Goal: Information Seeking & Learning: Find specific fact

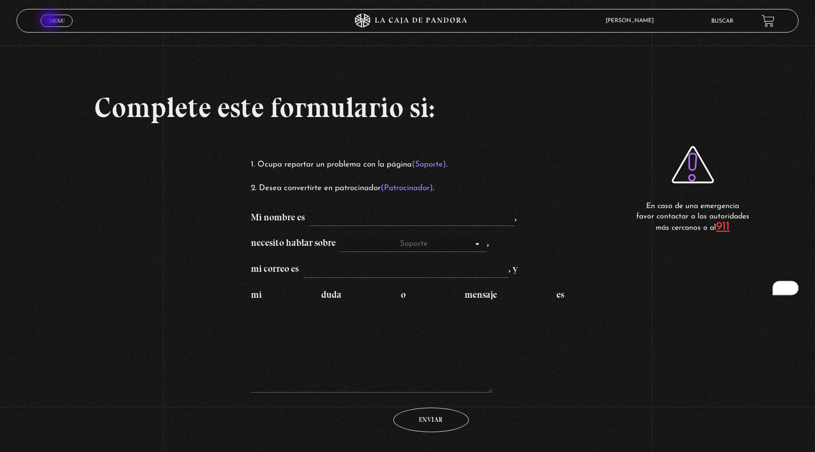
click at [50, 21] on span "Menu" at bounding box center [57, 21] width 16 height 6
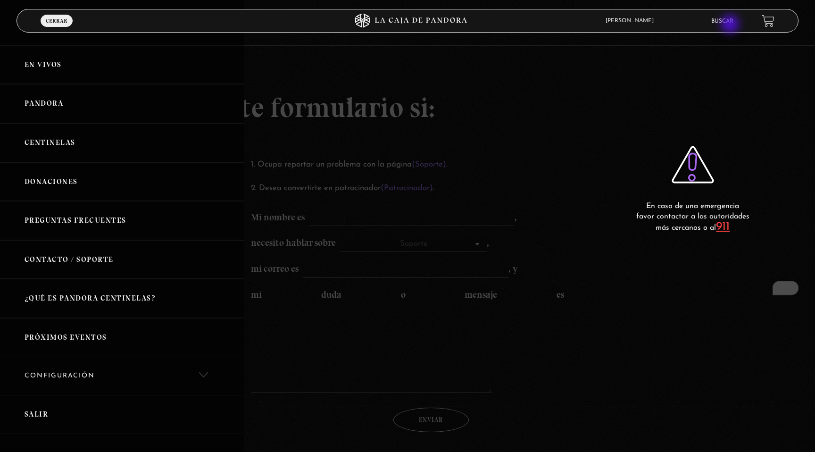
click at [731, 25] on li "Buscar" at bounding box center [722, 21] width 22 height 15
click at [723, 20] on link "Buscar" at bounding box center [722, 21] width 22 height 6
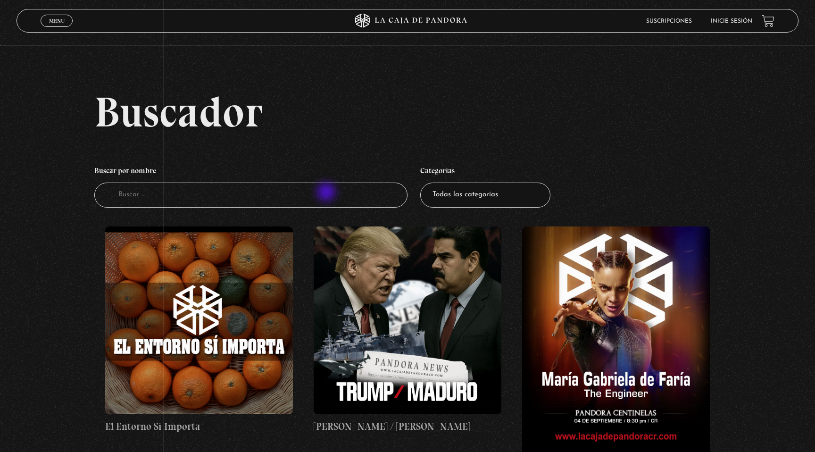
click at [327, 193] on input "Buscador" at bounding box center [250, 194] width 313 height 25
type input "[PERSON_NAME]"
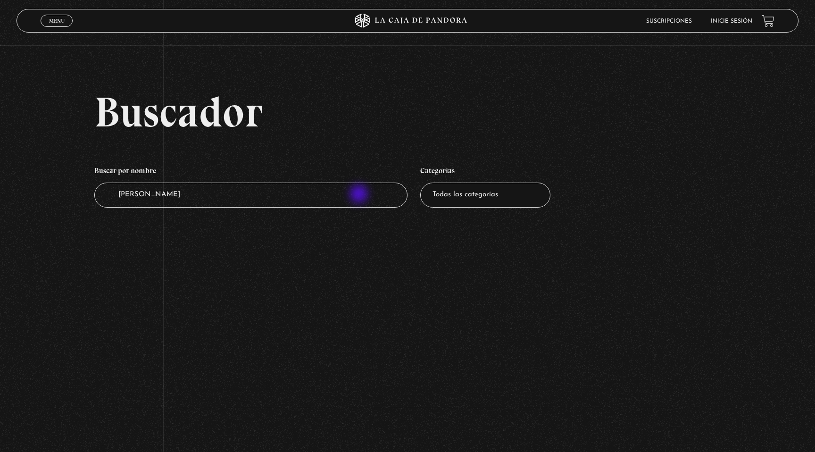
click at [360, 195] on input "moises" at bounding box center [250, 194] width 313 height 25
type input "israel"
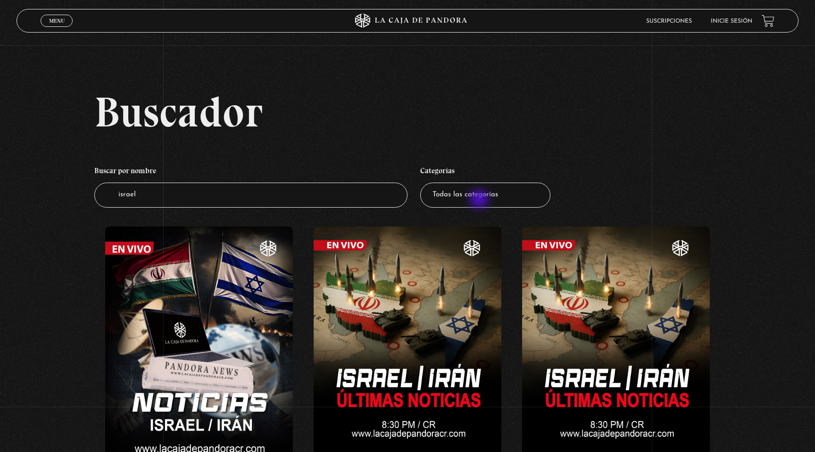
click at [478, 203] on select "Todas las categorías 11:11 Humanitario (1) Amo los [DATE] (3) Análisis de serie…" at bounding box center [485, 194] width 130 height 25
click at [297, 196] on input "israel" at bounding box center [250, 194] width 313 height 25
type input "[DEMOGRAPHIC_DATA]"
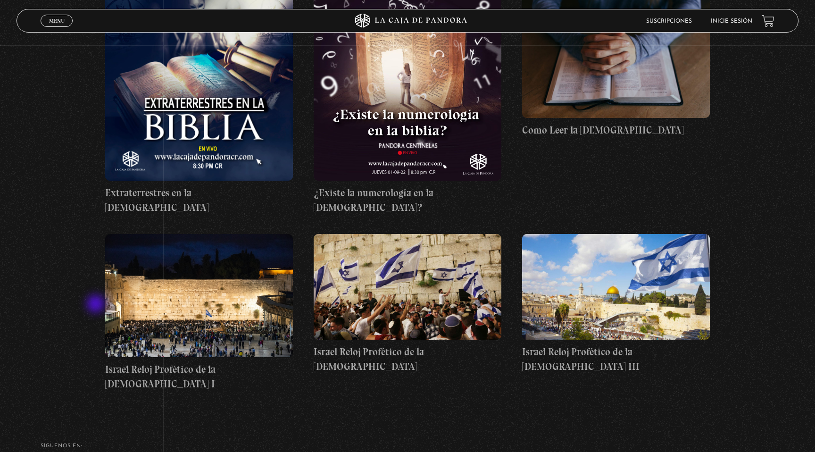
scroll to position [235, 0]
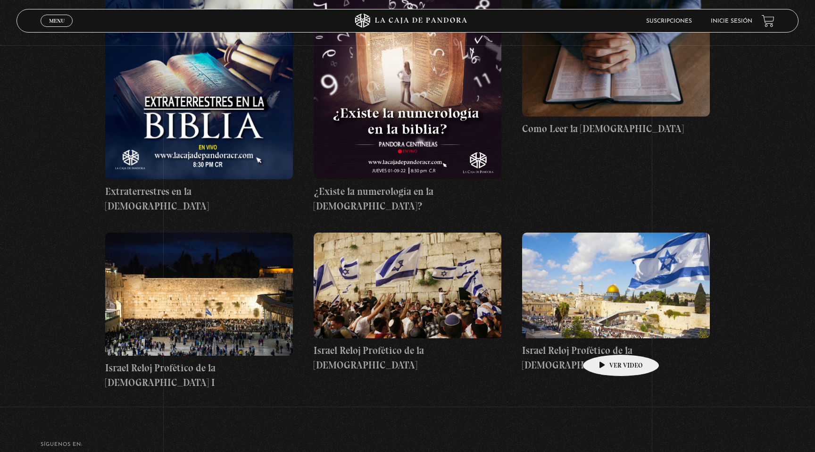
click at [606, 343] on h4 "Israel Reloj Profético de la Biblia III" at bounding box center [616, 358] width 188 height 30
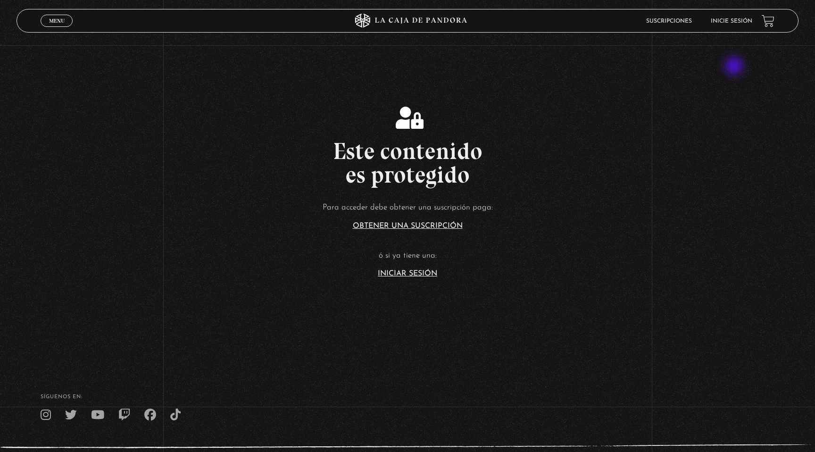
drag, startPoint x: 671, startPoint y: 25, endPoint x: 736, endPoint y: 79, distance: 84.0
click at [736, 79] on div "Menu Cerrar Suscripciones Inicie sesión Este contenido es protegido Para accede…" at bounding box center [407, 252] width 815 height 505
click at [733, 8] on section "Este contenido es protegido Para acceder debe obtener una suscripción paga: Obt…" at bounding box center [407, 180] width 815 height 361
click at [733, 24] on link "Inicie sesión" at bounding box center [731, 21] width 41 height 6
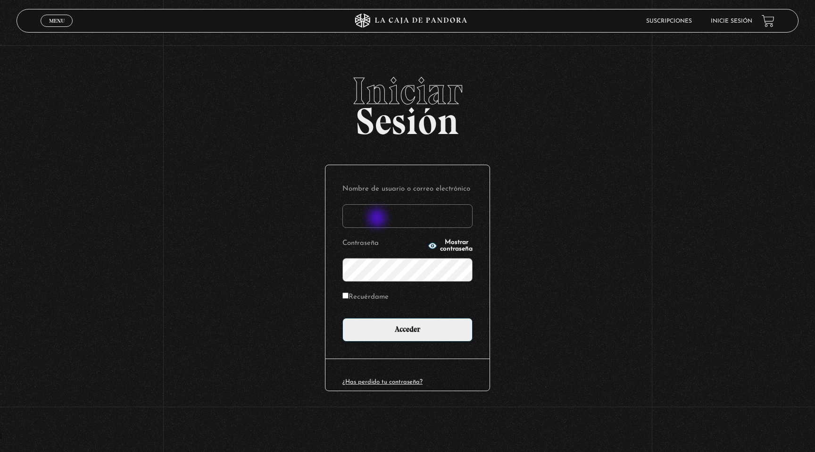
click at [378, 220] on input "Nombre de usuario o correo electrónico" at bounding box center [407, 216] width 130 height 24
type input "[EMAIL_ADDRESS][DOMAIN_NAME]"
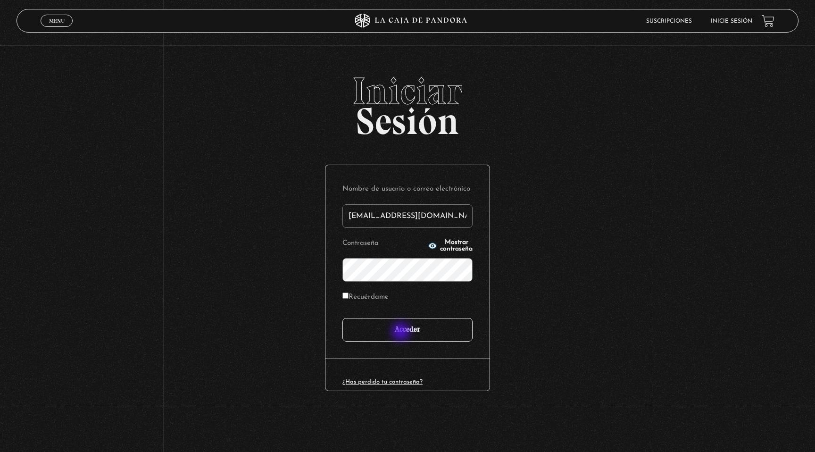
click at [402, 332] on input "Acceder" at bounding box center [407, 330] width 130 height 24
